Goal: Navigation & Orientation: Find specific page/section

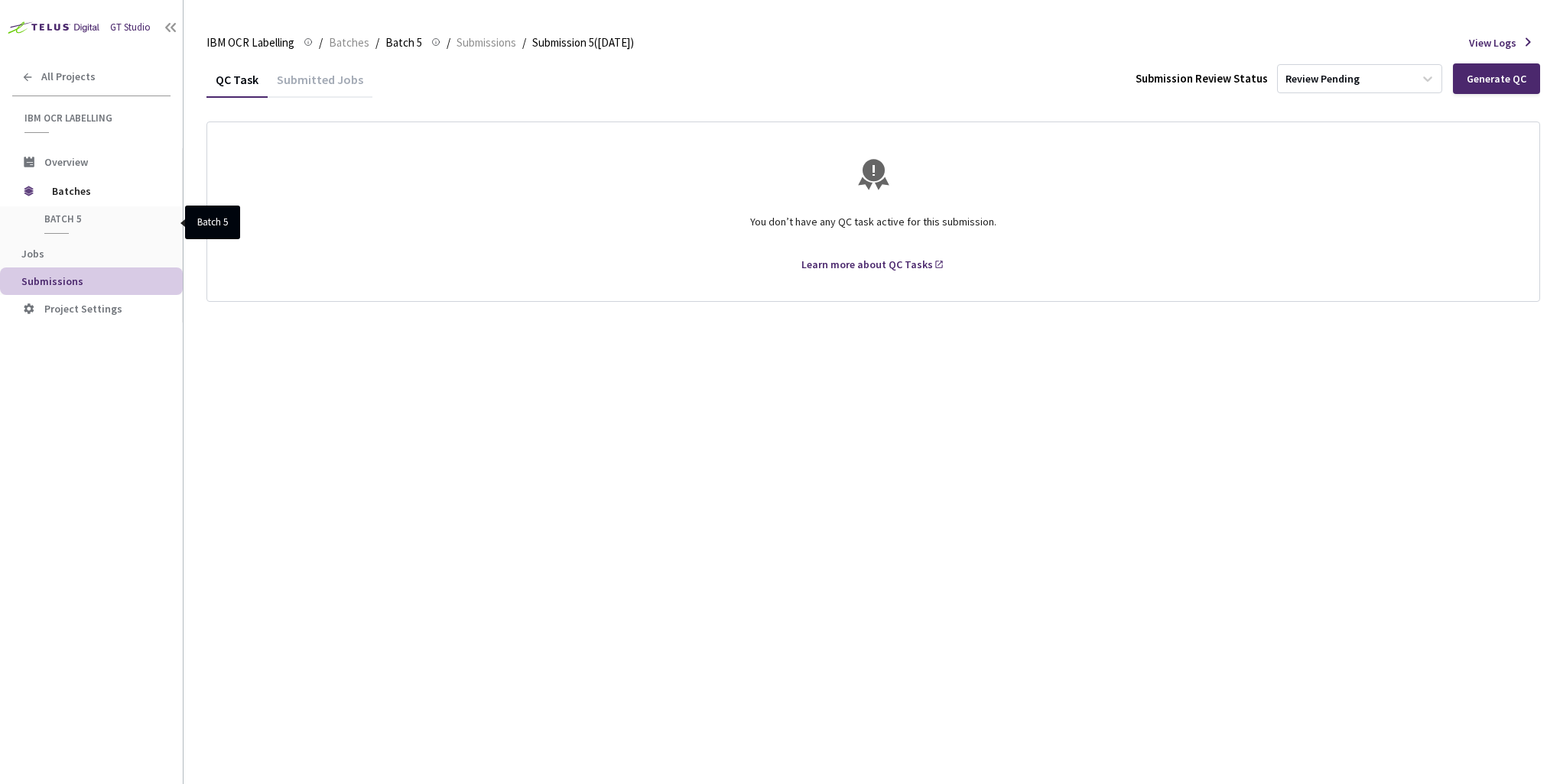
click at [57, 219] on span "Batch 5" at bounding box center [101, 218] width 113 height 13
drag, startPoint x: 54, startPoint y: 209, endPoint x: 65, endPoint y: 198, distance: 15.6
click at [54, 210] on div "Batch 5 Batch 5" at bounding box center [91, 223] width 182 height 33
click at [67, 195] on span "Batches" at bounding box center [105, 191] width 105 height 31
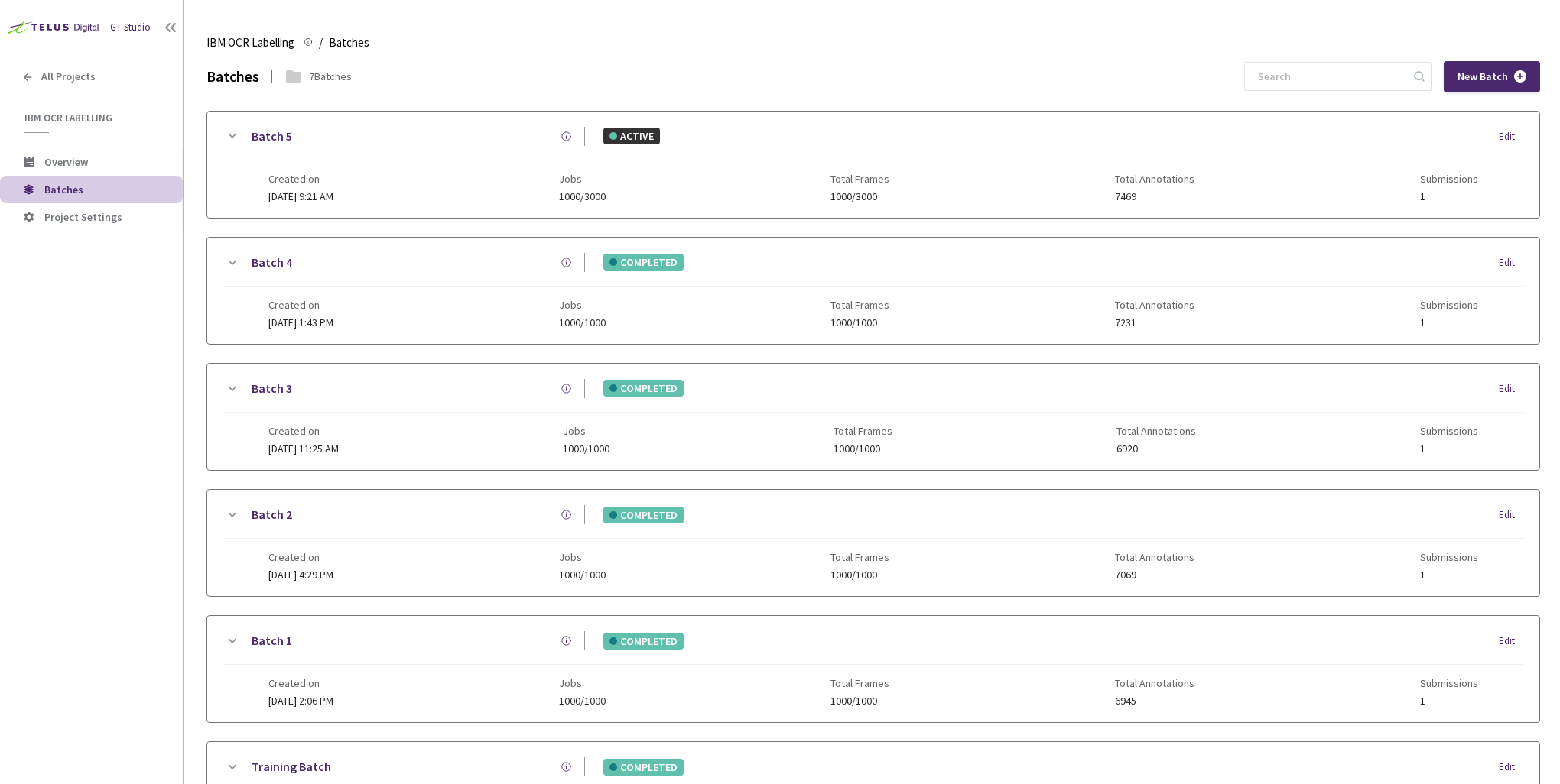
scroll to position [66, 0]
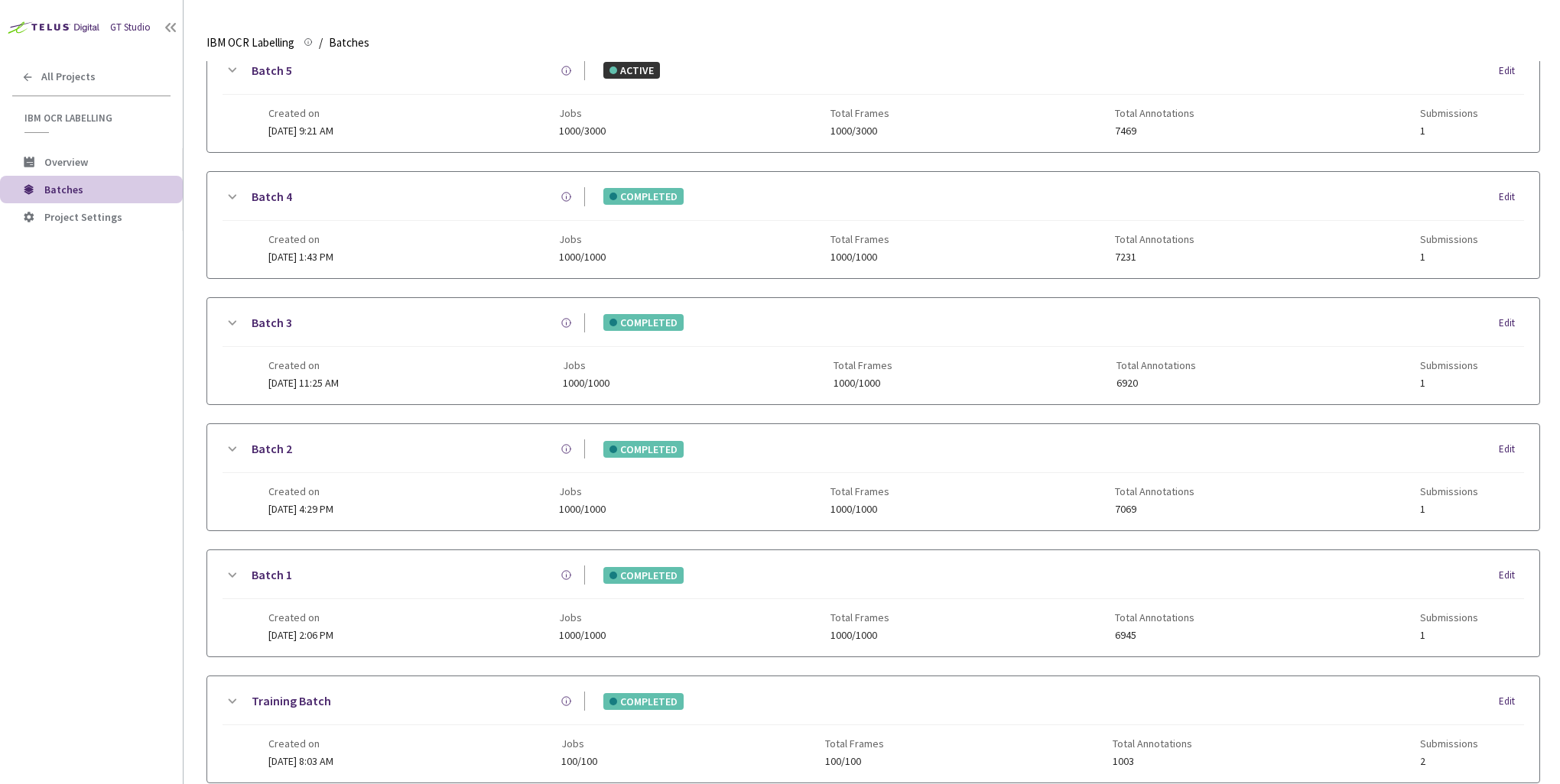
click at [288, 123] on div "Created on [DATE] 9:21 AM" at bounding box center [301, 122] width 65 height 30
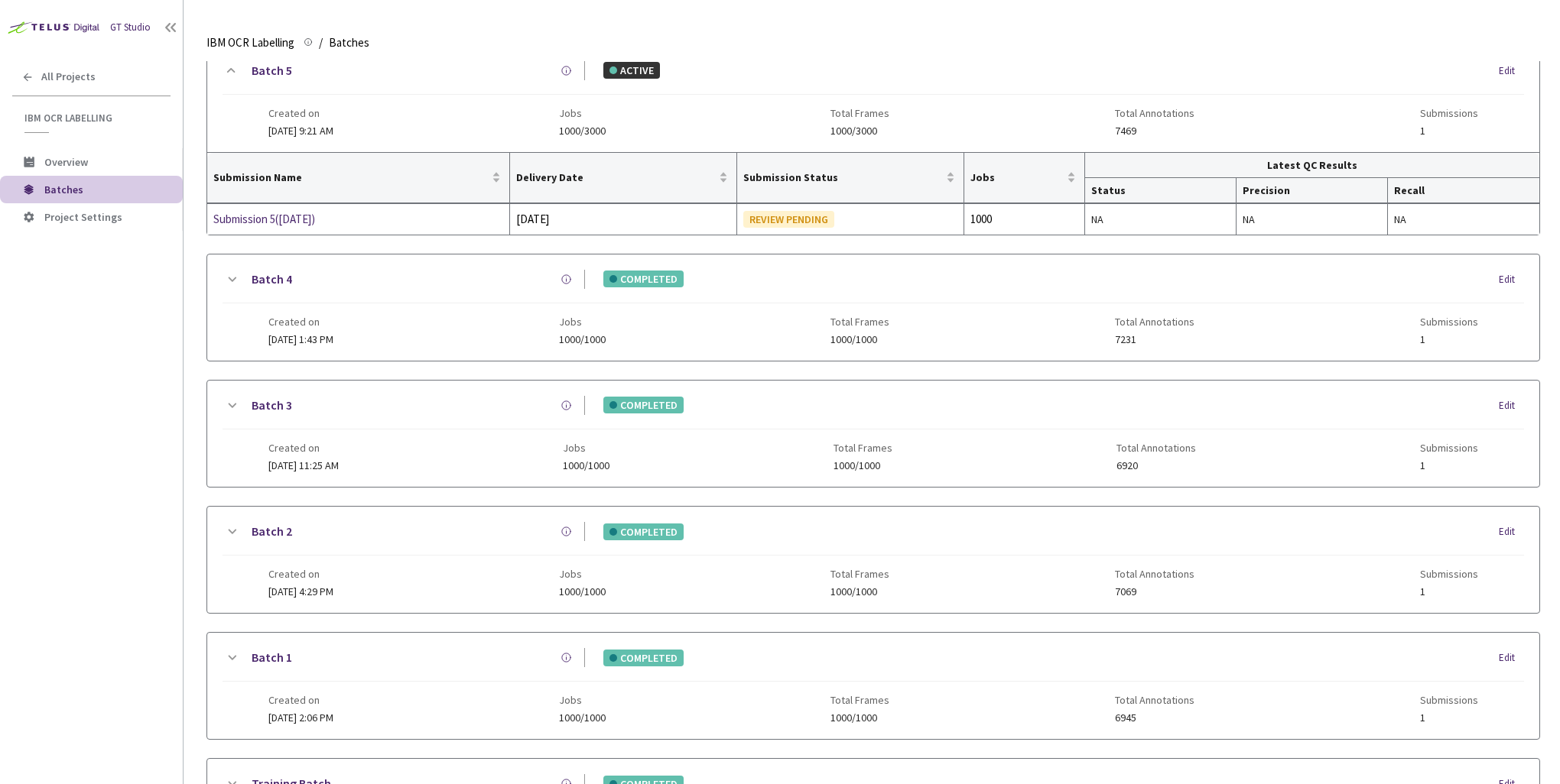
click at [303, 127] on span "[DATE] 9:21 AM" at bounding box center [301, 130] width 65 height 14
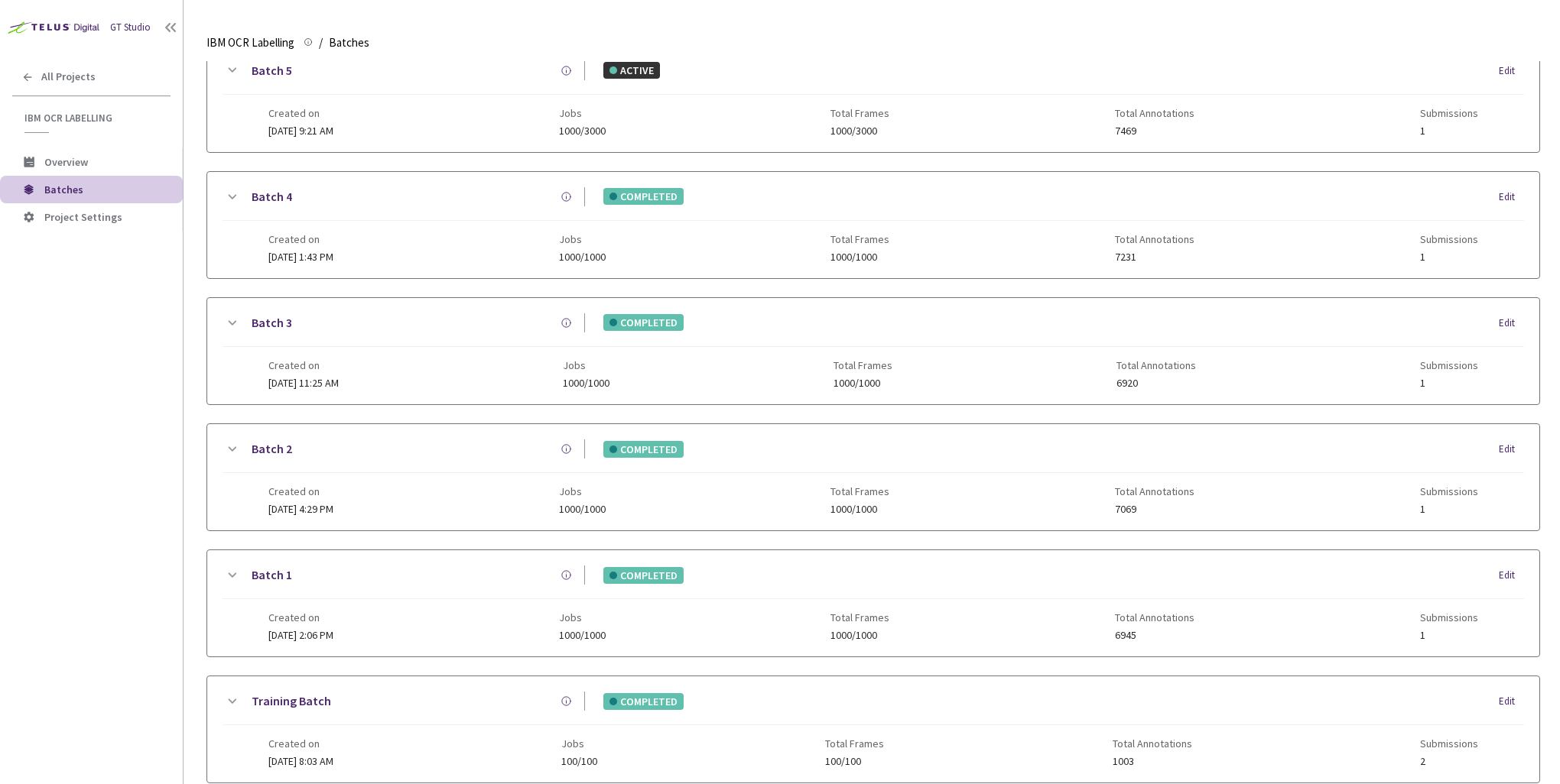
click at [1504, 75] on div "Edit" at bounding box center [1510, 71] width 25 height 15
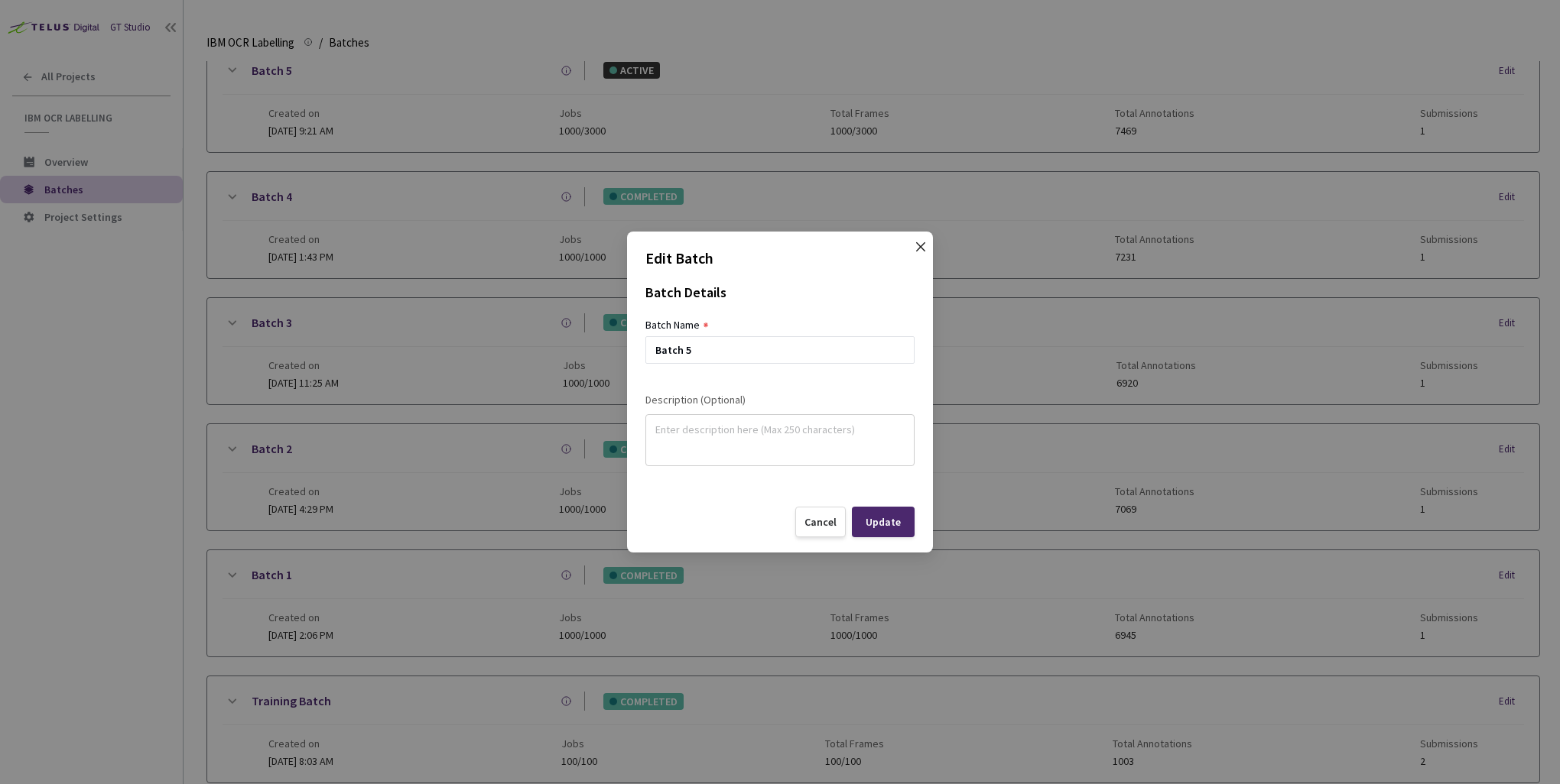
click at [918, 246] on icon "close" at bounding box center [921, 247] width 9 height 9
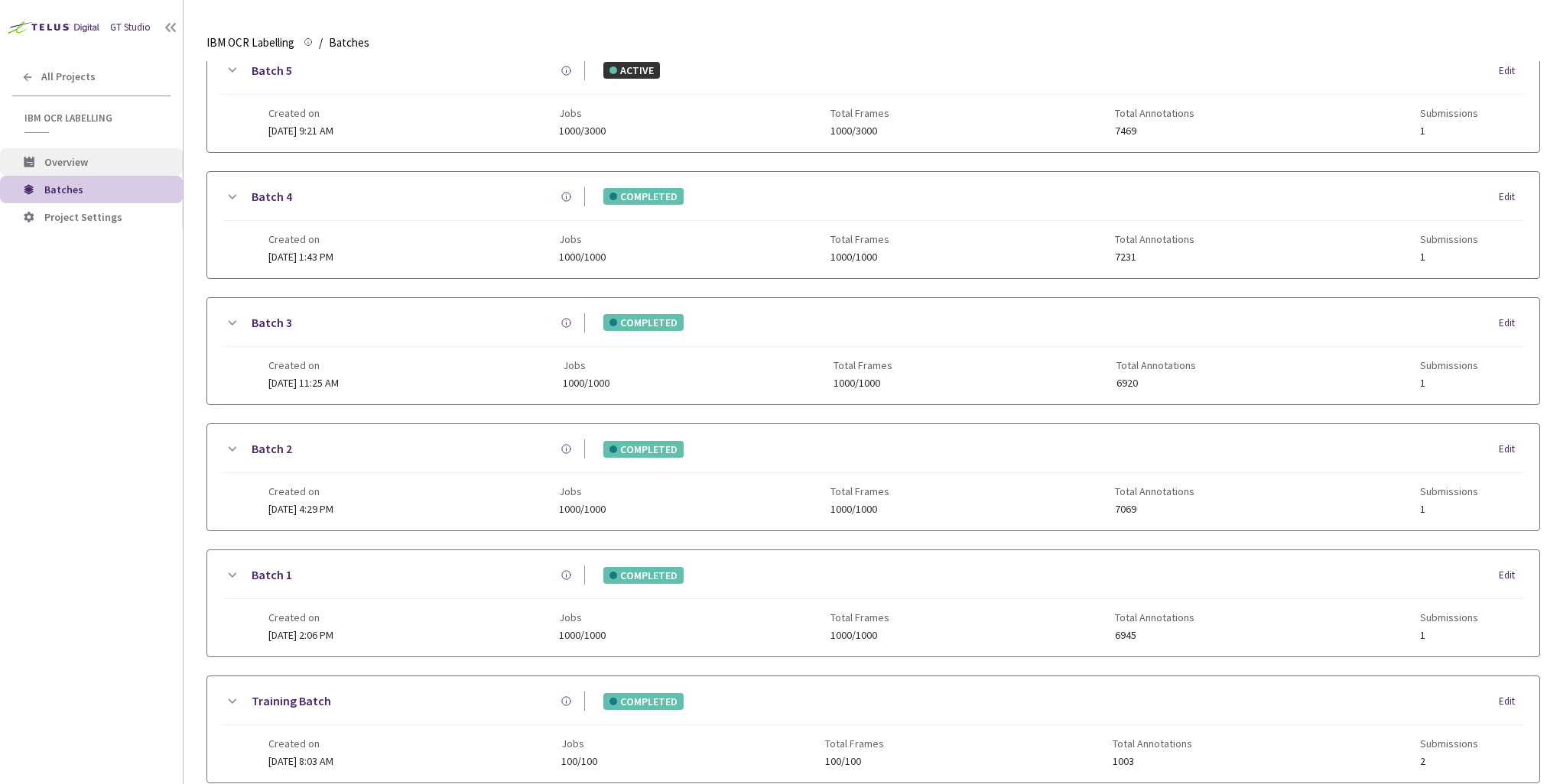
click at [69, 164] on span "Overview" at bounding box center [66, 162] width 44 height 14
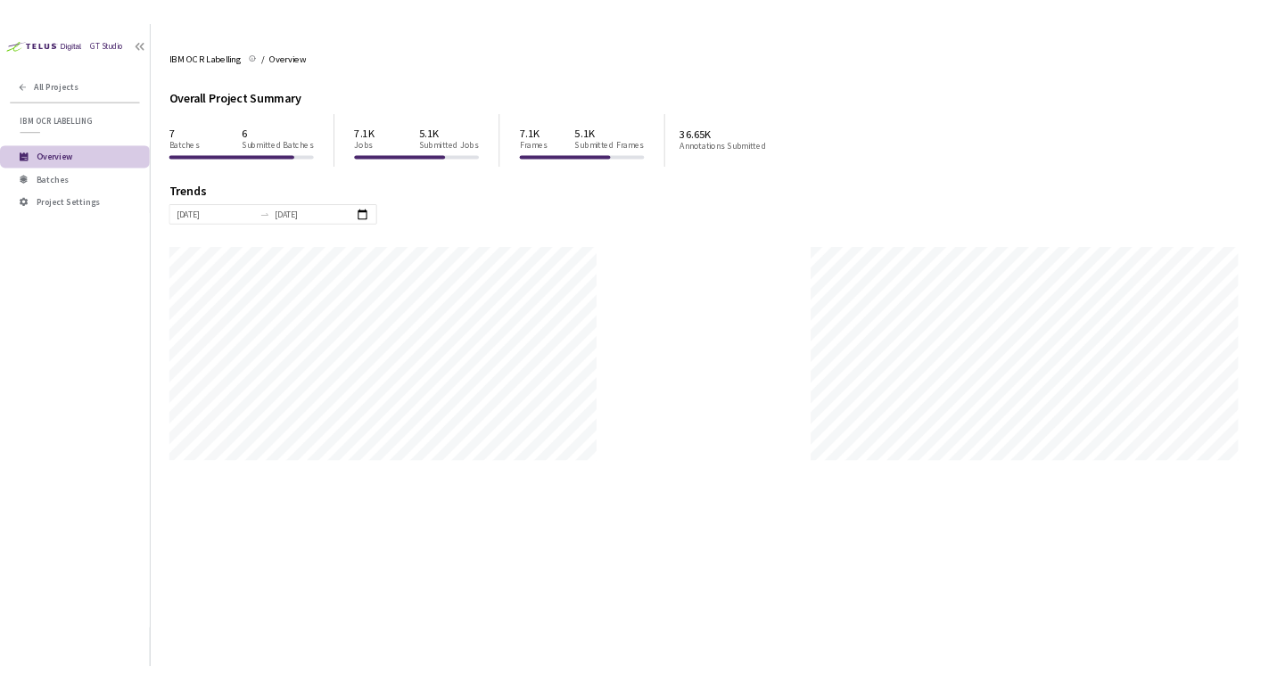
scroll to position [915, 1820]
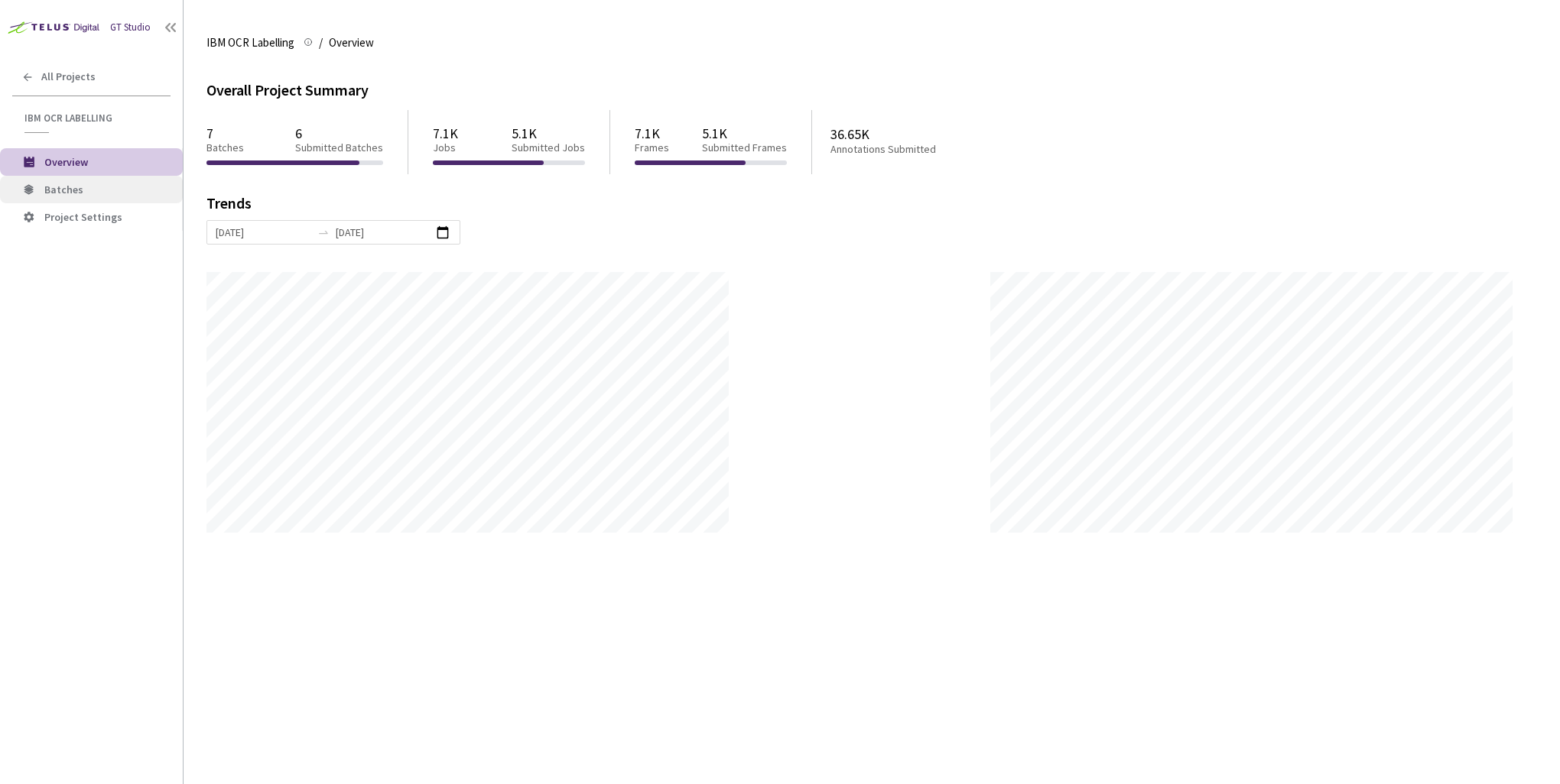
click at [55, 194] on span "Batches" at bounding box center [63, 189] width 39 height 14
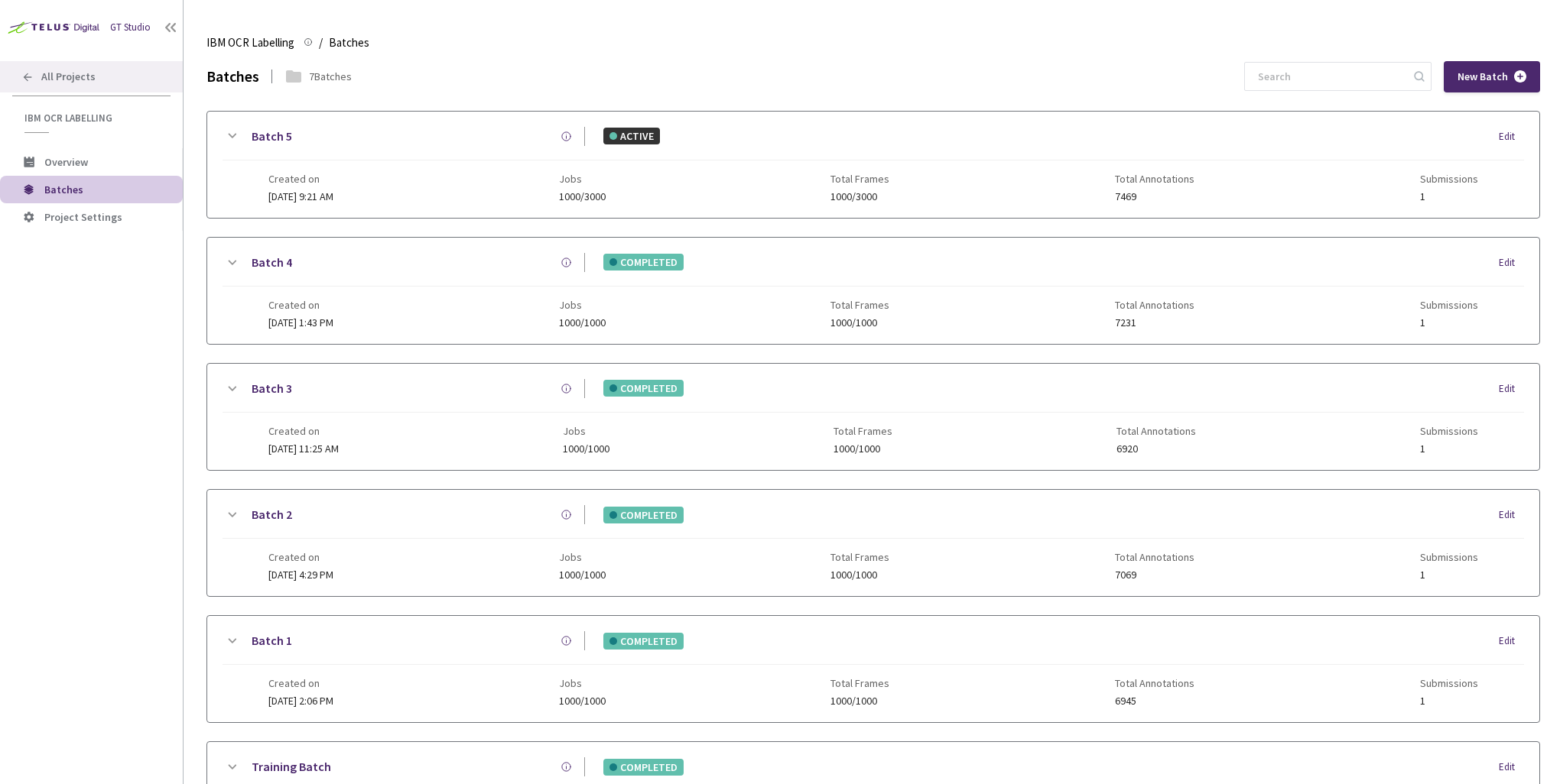
click at [51, 86] on div "All Projects" at bounding box center [91, 76] width 183 height 32
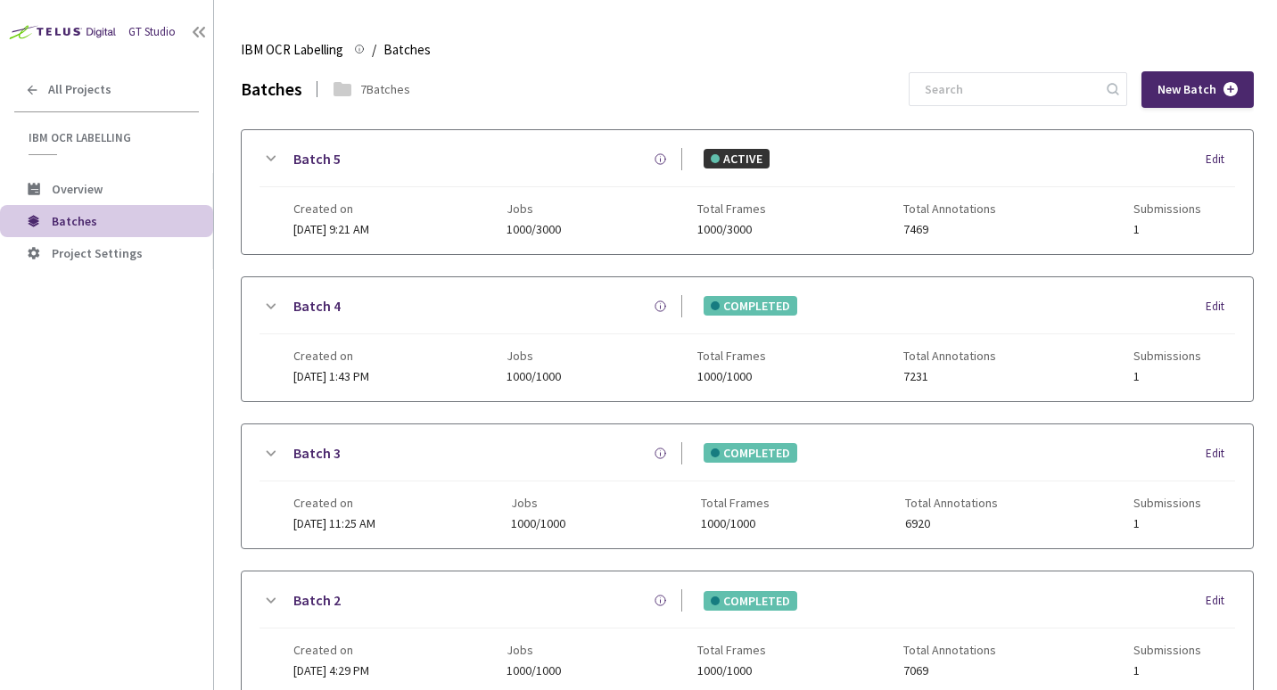
click at [358, 215] on span "Created on" at bounding box center [331, 209] width 76 height 14
